Goal: Task Accomplishment & Management: Complete application form

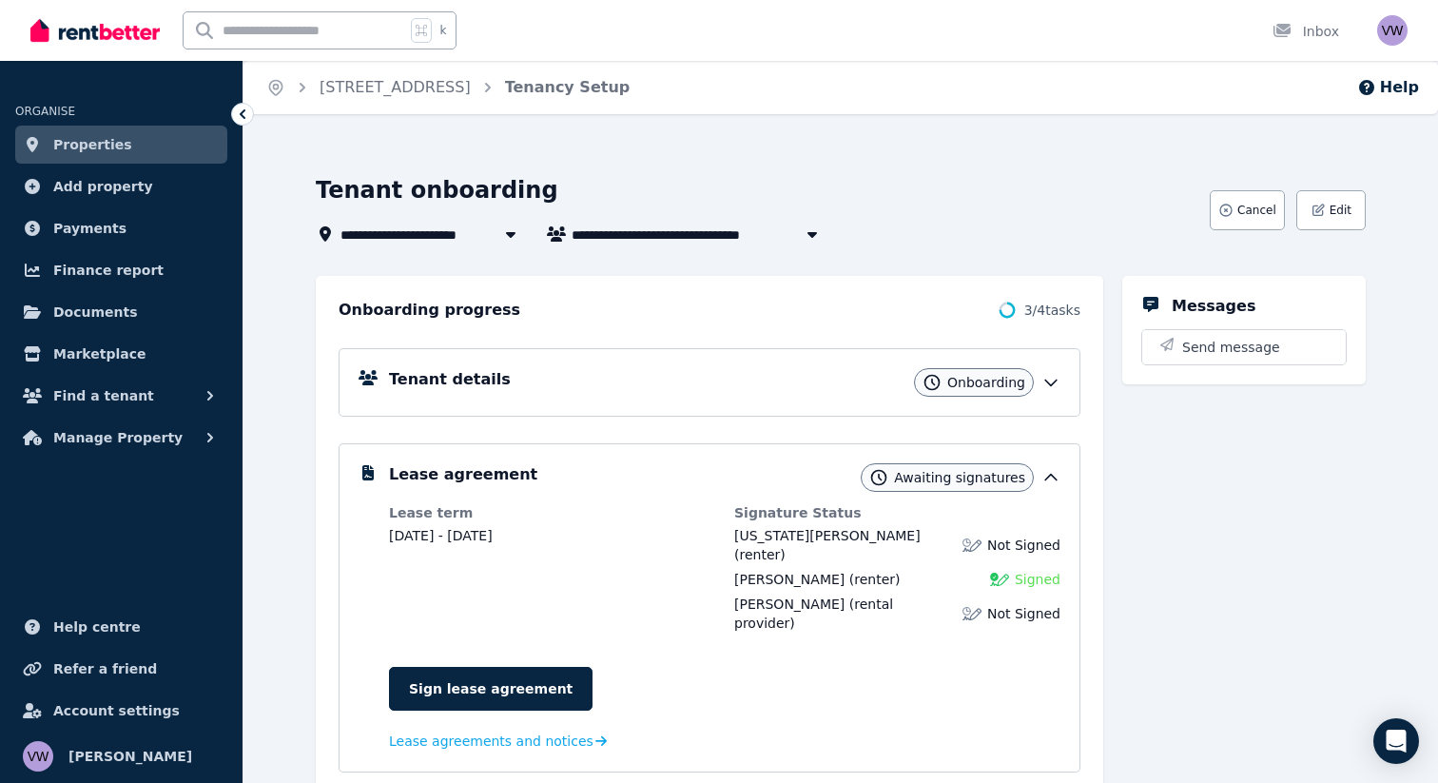
click at [97, 158] on link "Properties" at bounding box center [121, 145] width 212 height 38
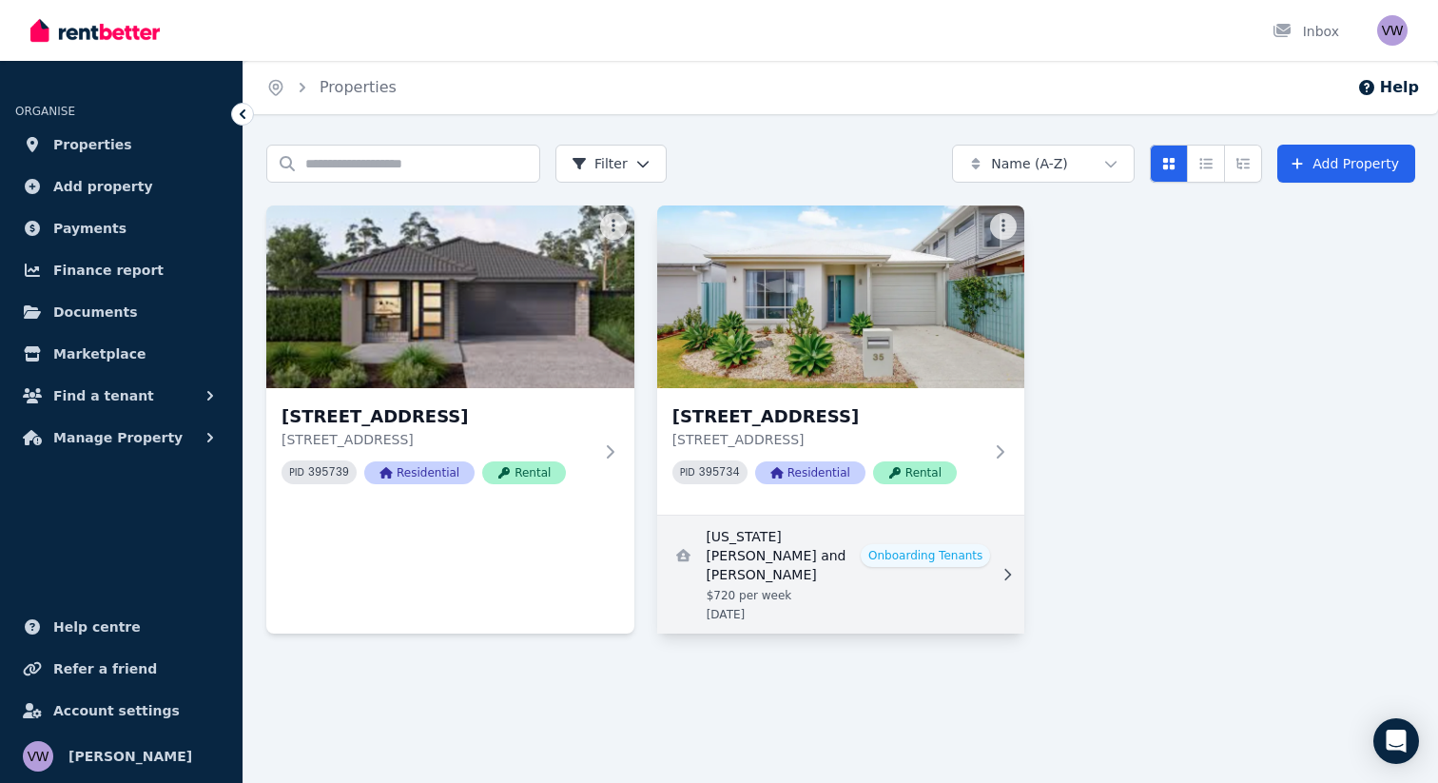
click at [971, 588] on link "View details for Georgia Linsen and Katanya Nicholls" at bounding box center [841, 574] width 368 height 118
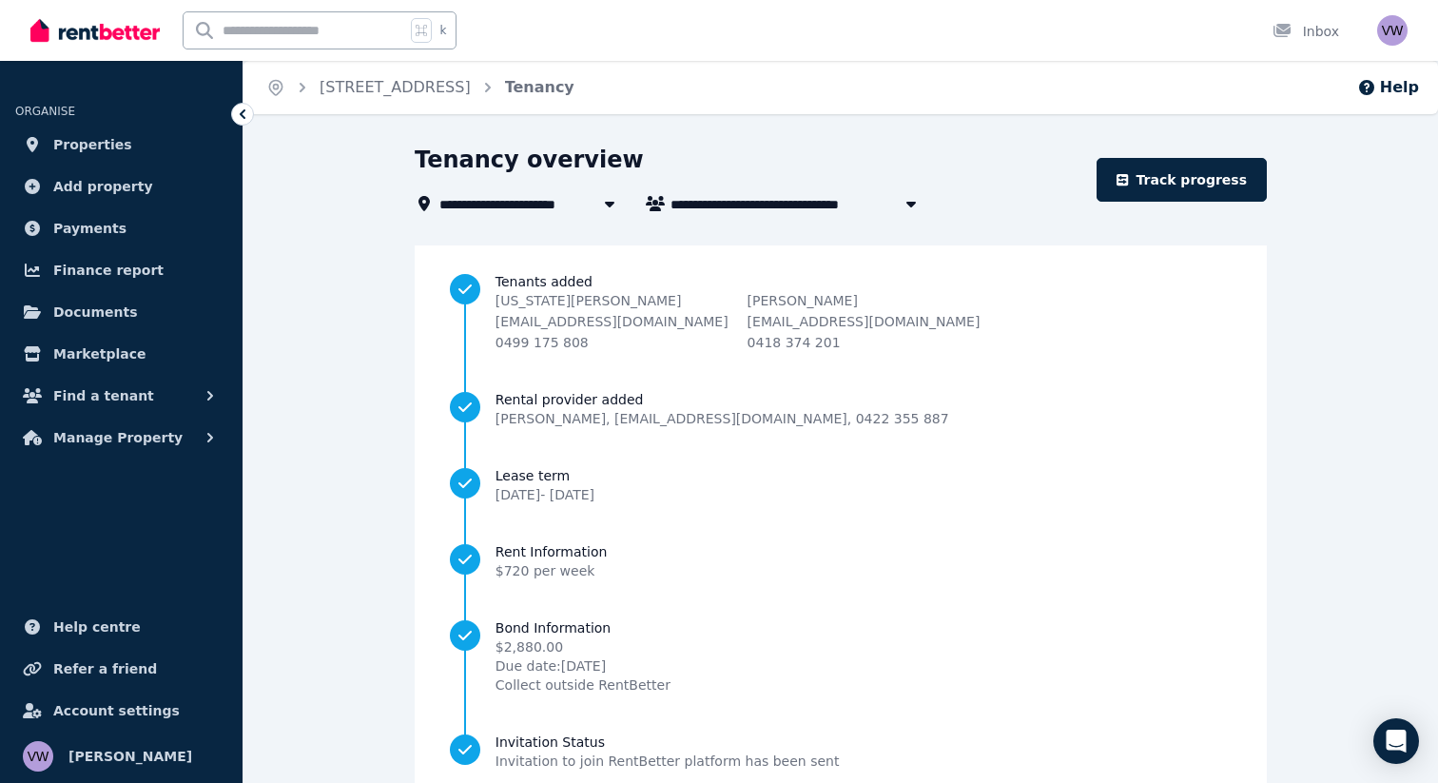
scroll to position [111, 0]
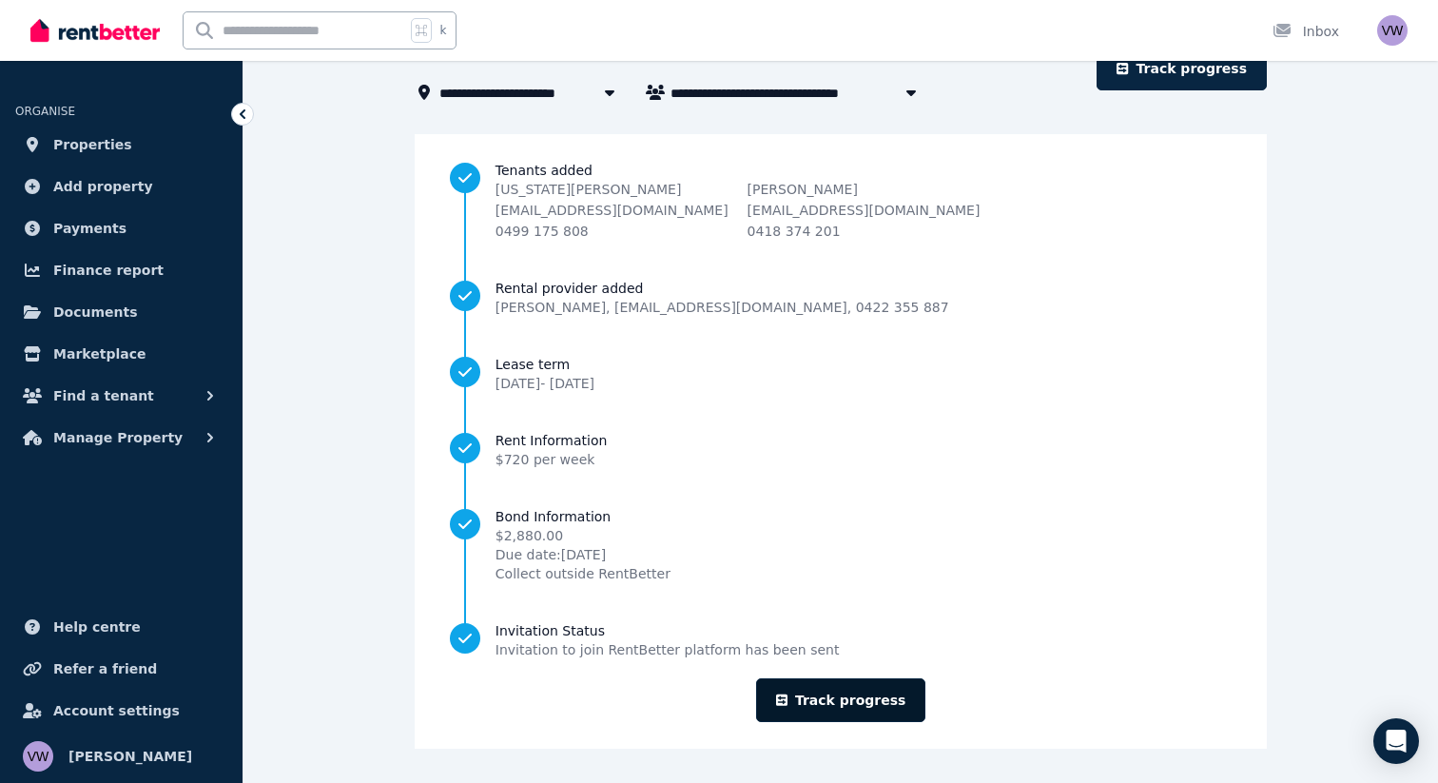
click at [876, 690] on link "Track progress" at bounding box center [841, 700] width 170 height 44
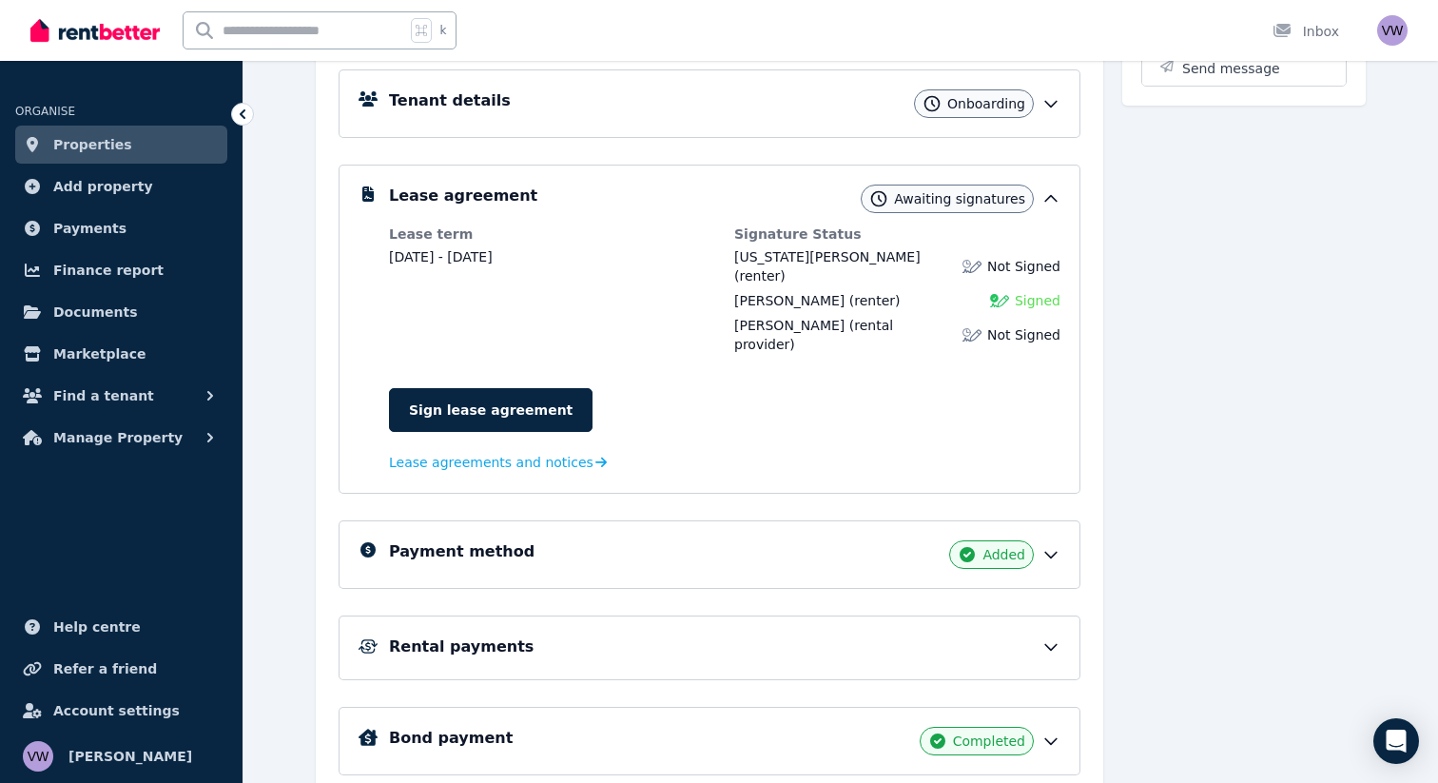
scroll to position [282, 0]
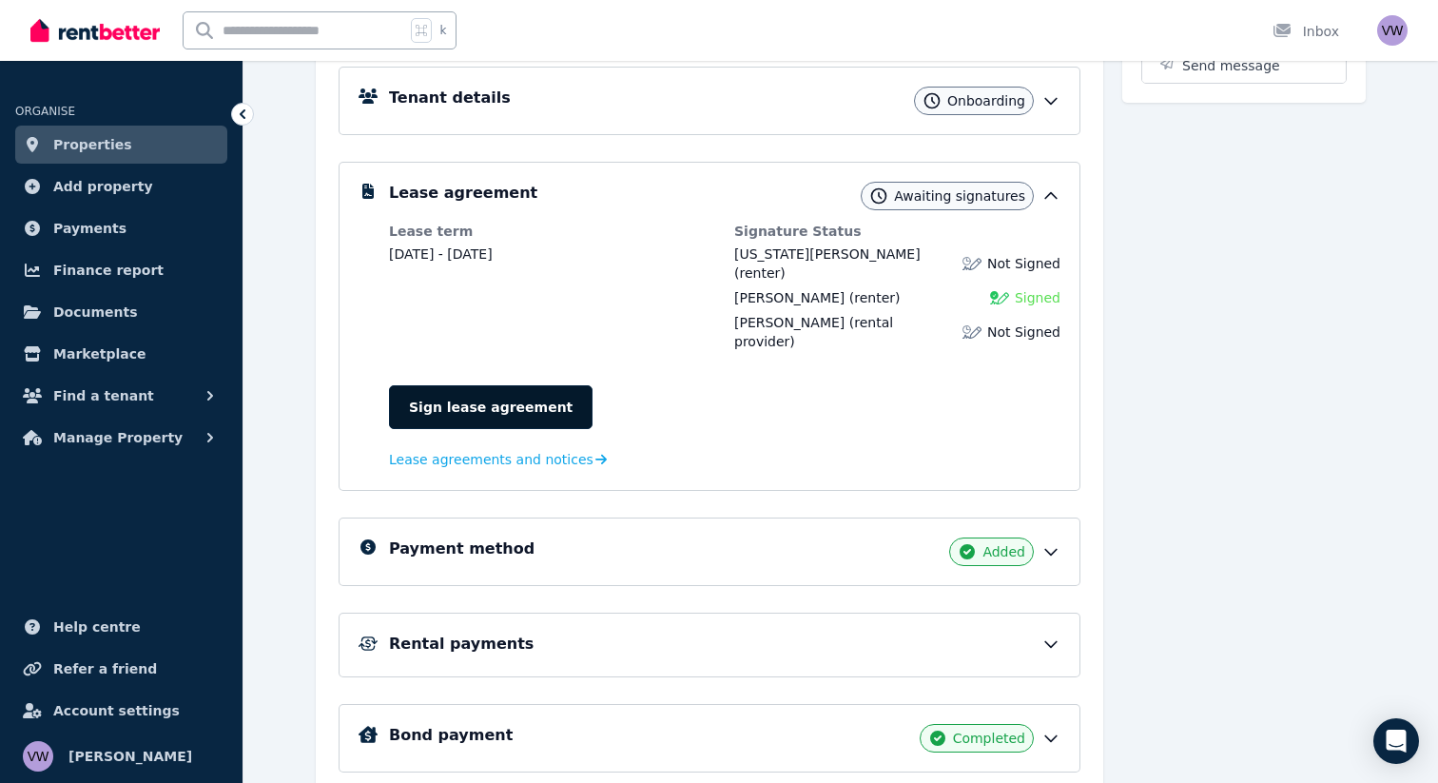
click at [465, 385] on link "Sign lease agreement" at bounding box center [491, 407] width 204 height 44
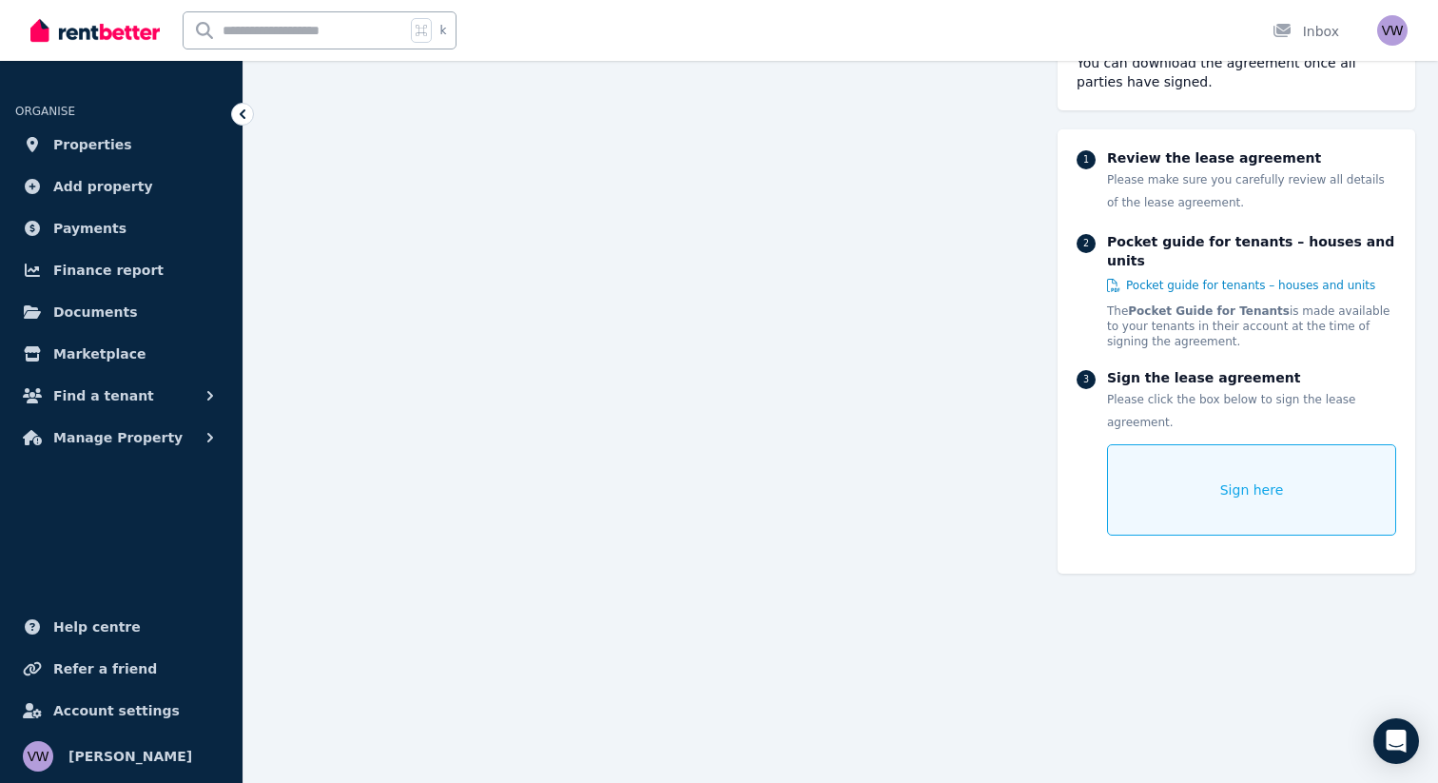
scroll to position [232, 0]
click at [1256, 480] on span "Sign here" at bounding box center [1252, 489] width 64 height 19
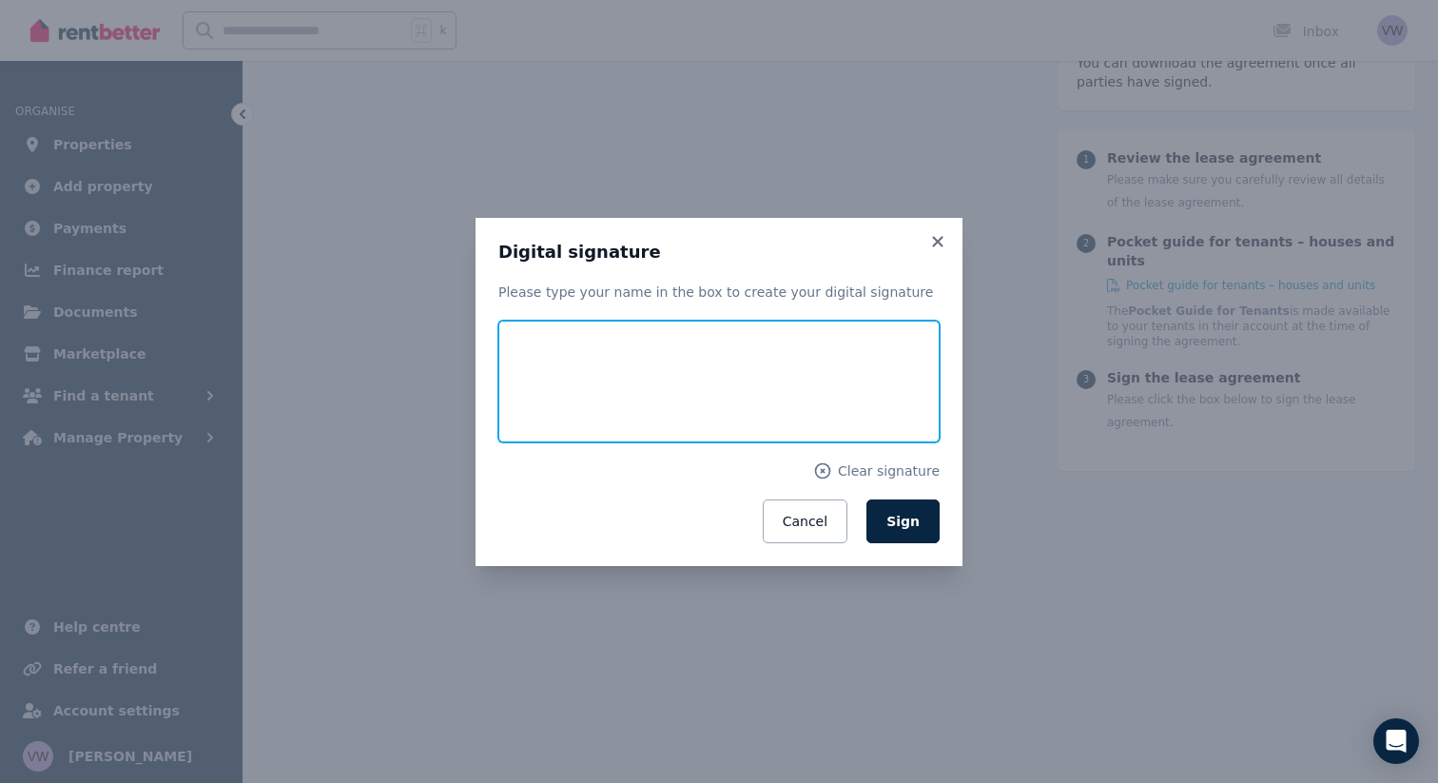
click at [565, 422] on input "text" at bounding box center [718, 382] width 441 height 122
type input "**********"
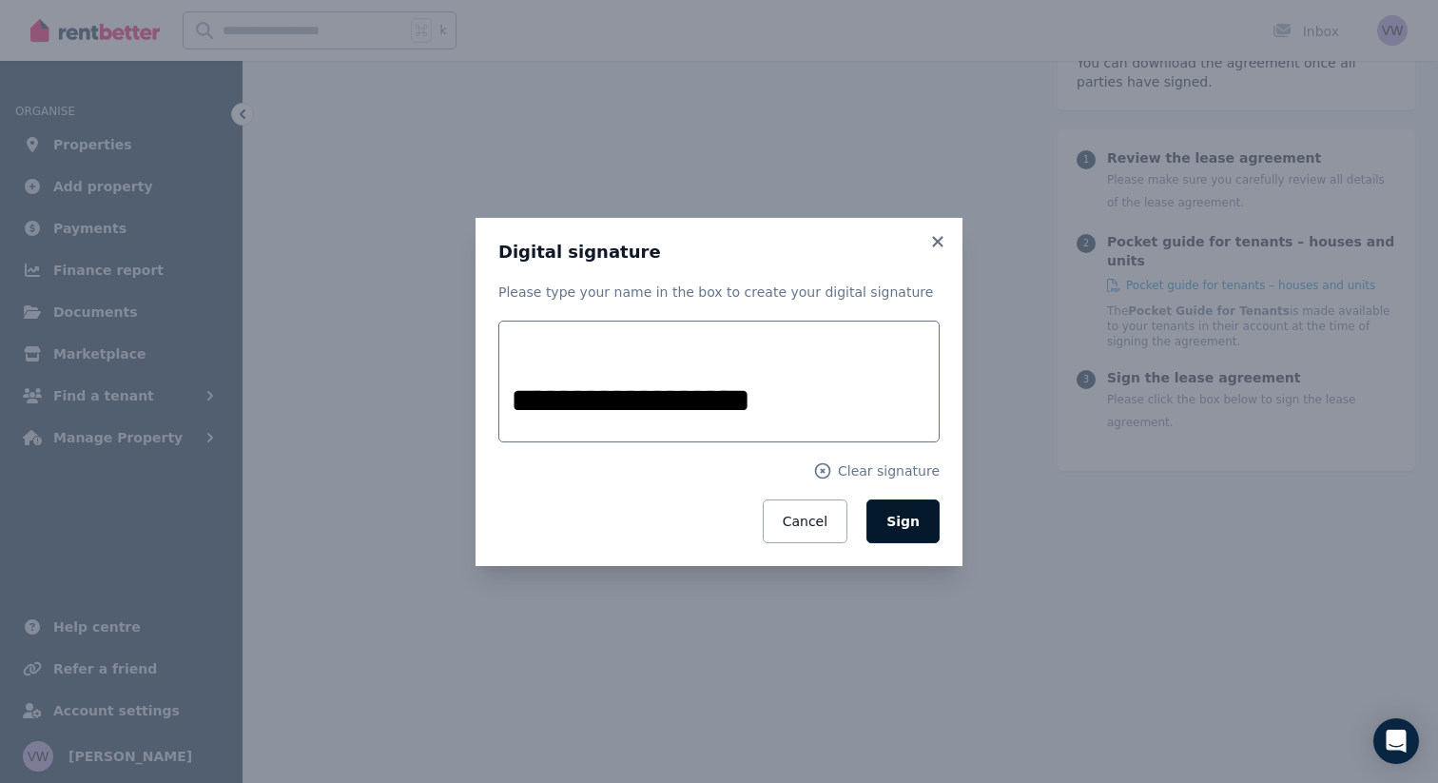
click at [906, 527] on span "Sign" at bounding box center [902, 521] width 33 height 15
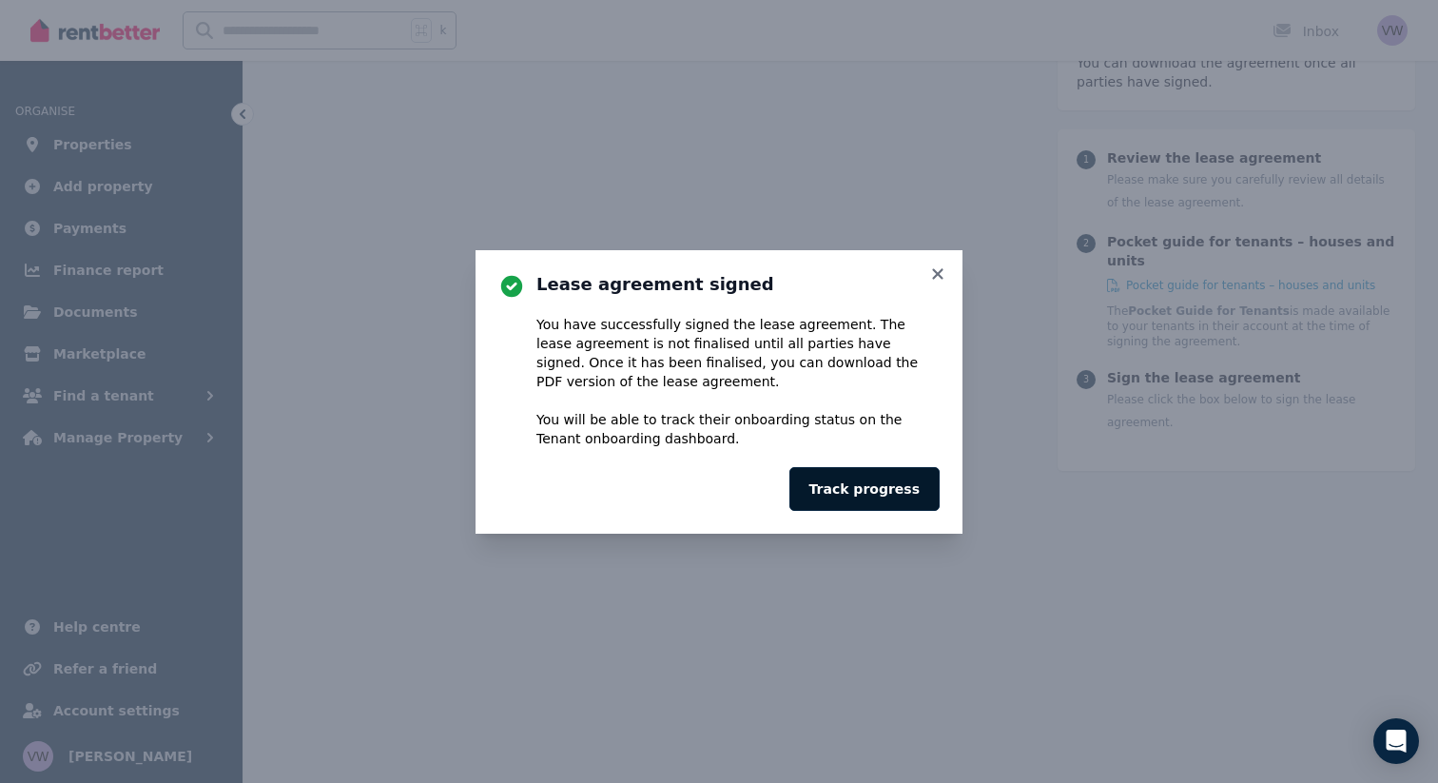
click at [901, 491] on button "Track progress" at bounding box center [864, 489] width 150 height 44
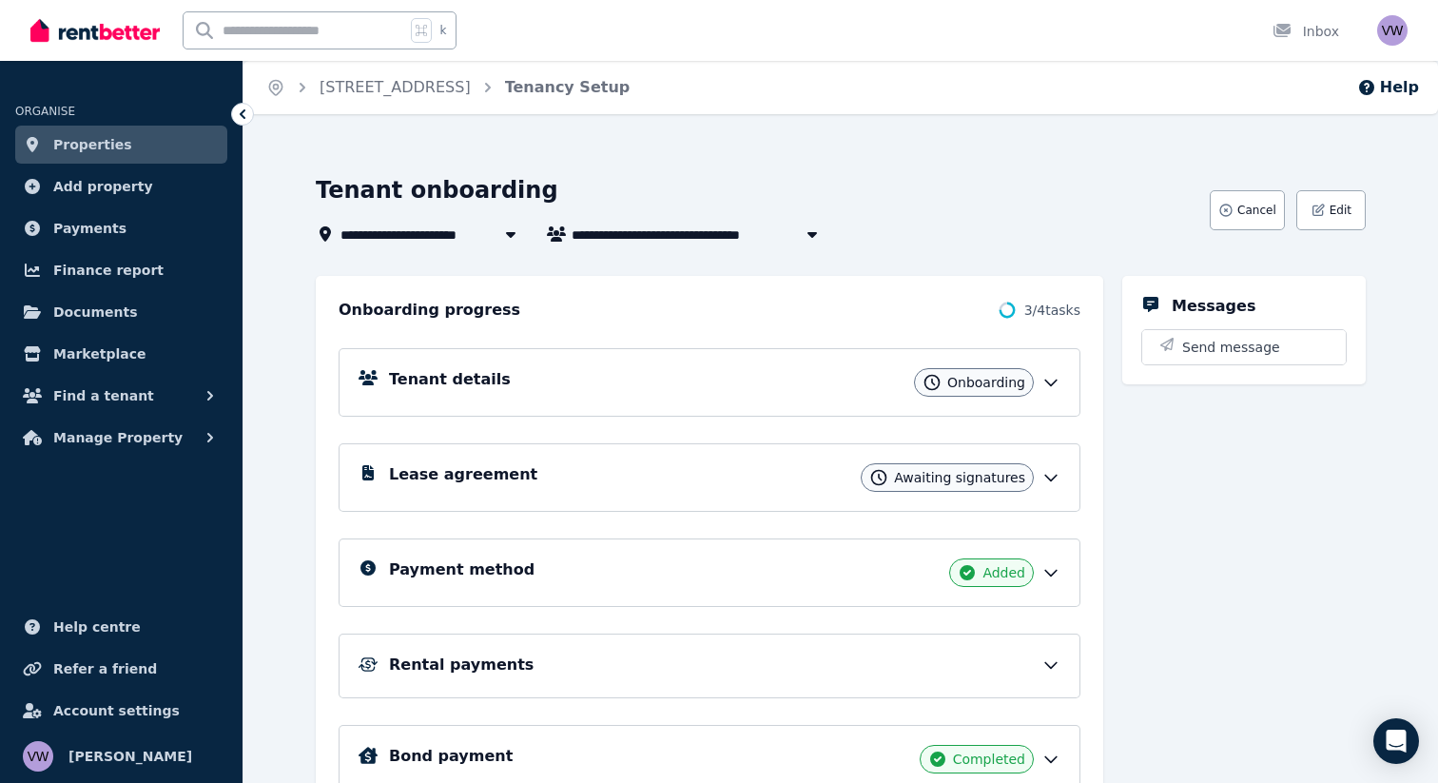
click at [838, 470] on div "Lease agreement Awaiting signatures" at bounding box center [724, 477] width 671 height 29
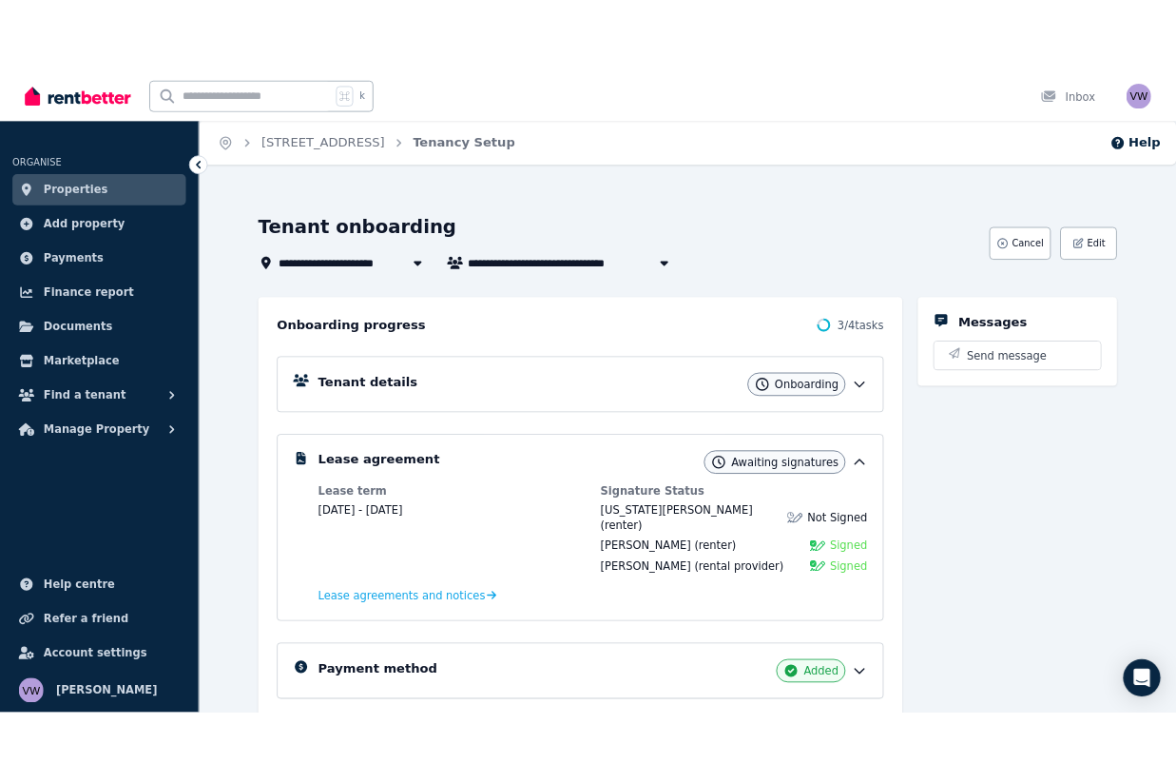
scroll to position [239, 0]
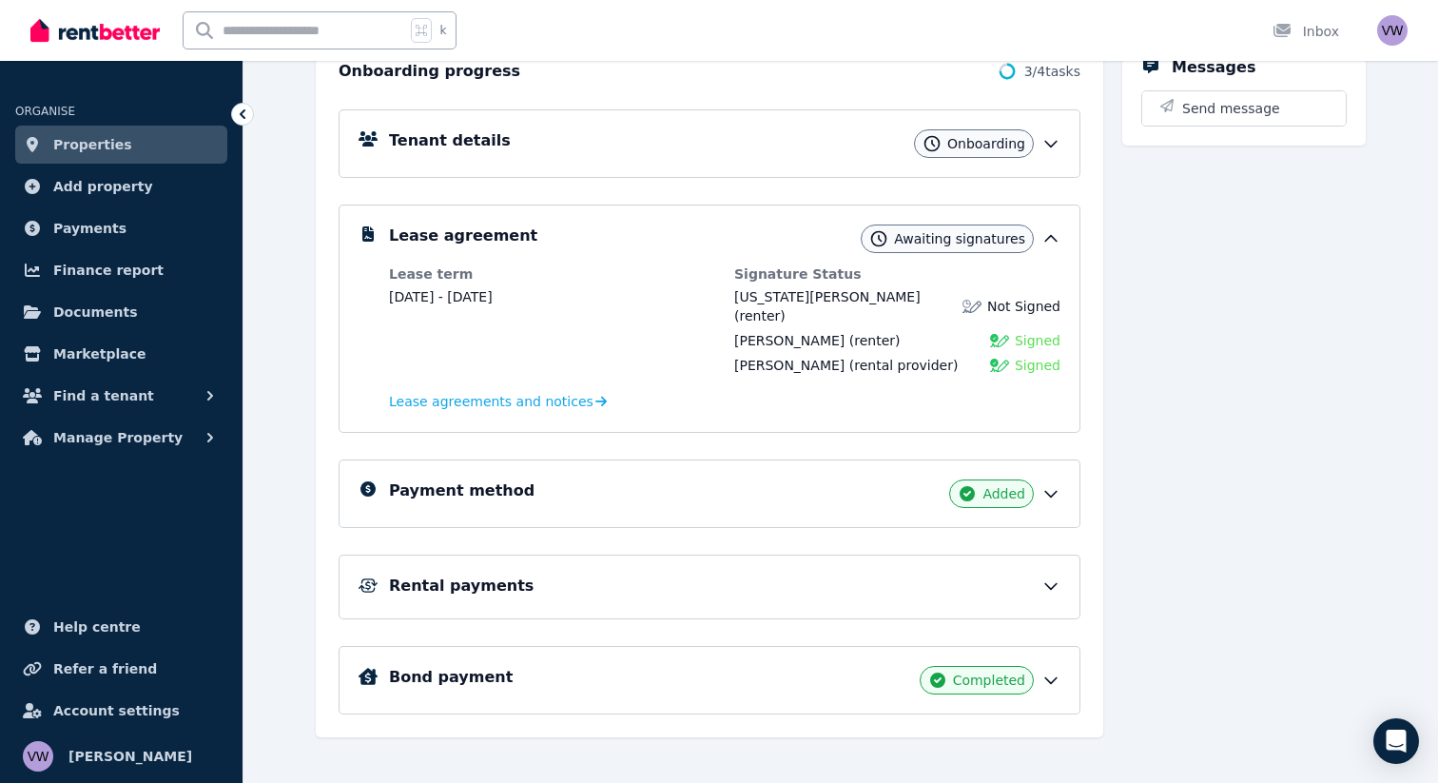
click at [748, 574] on div "Rental payments" at bounding box center [724, 585] width 671 height 23
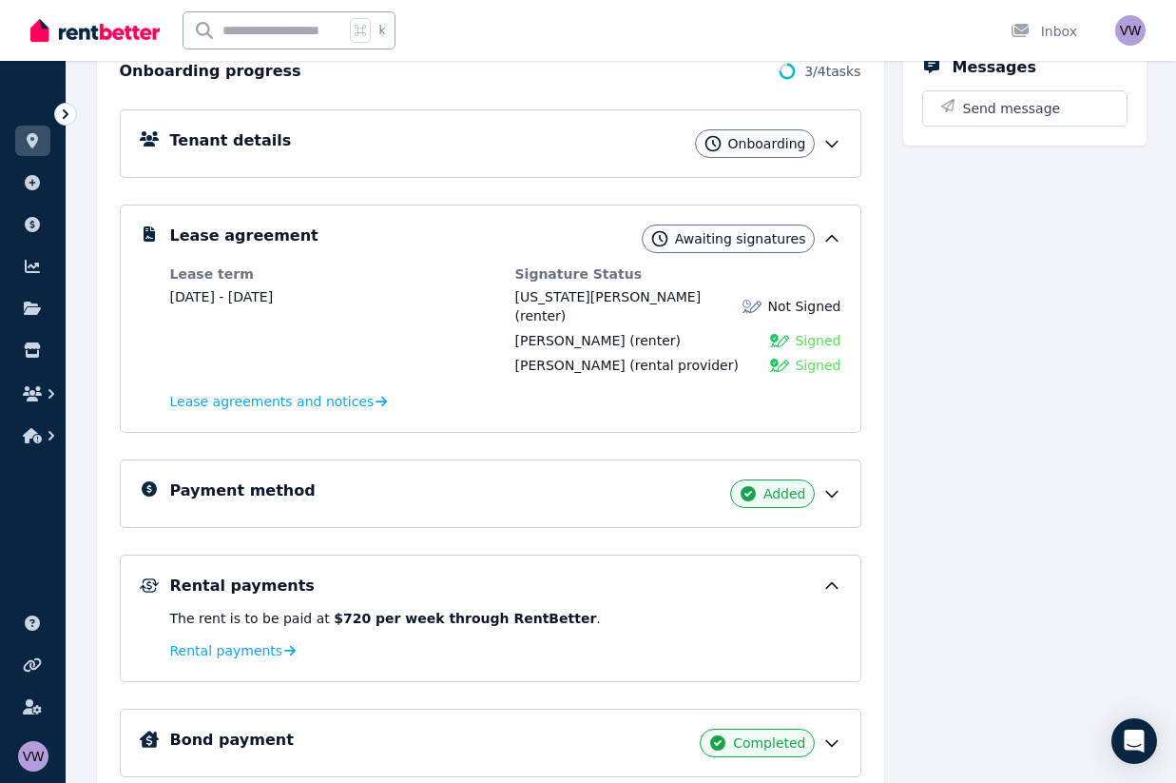
click at [87, 274] on div "**********" at bounding box center [622, 385] width 1096 height 898
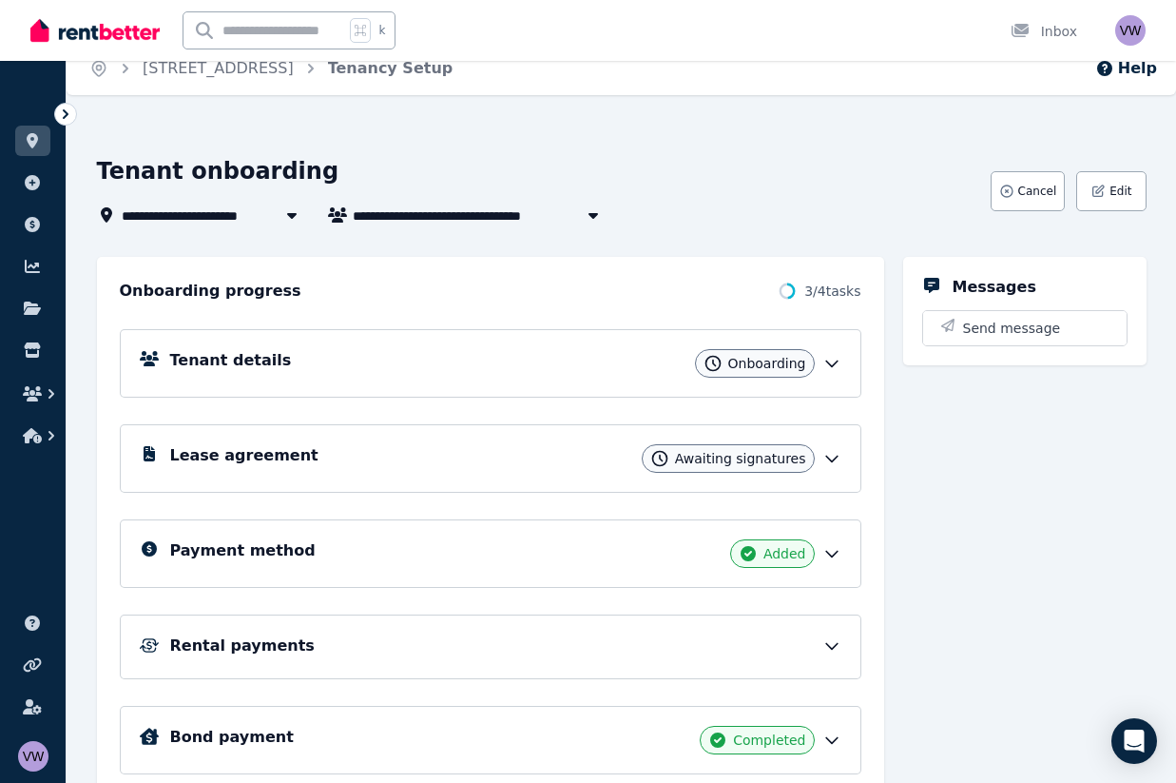
scroll to position [98, 0]
